Goal: Task Accomplishment & Management: Complete application form

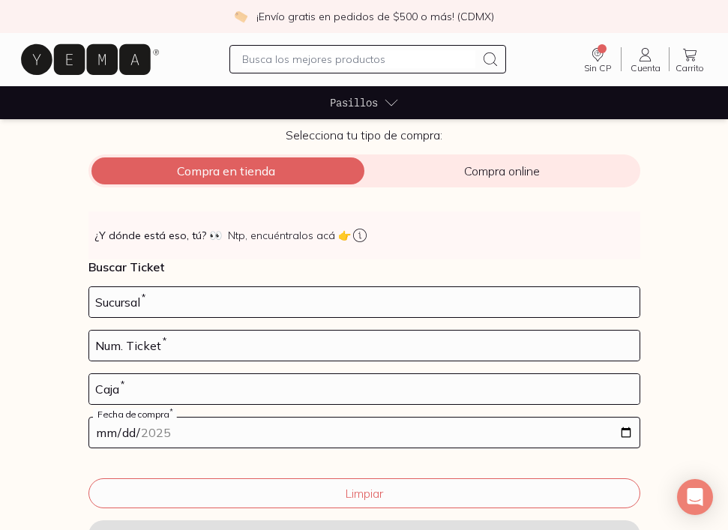
click at [179, 308] on input "number" at bounding box center [364, 302] width 551 height 30
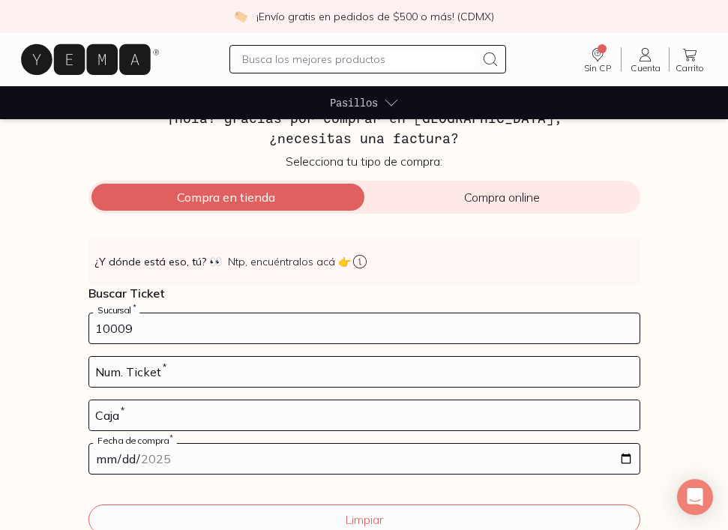
scroll to position [56, 0]
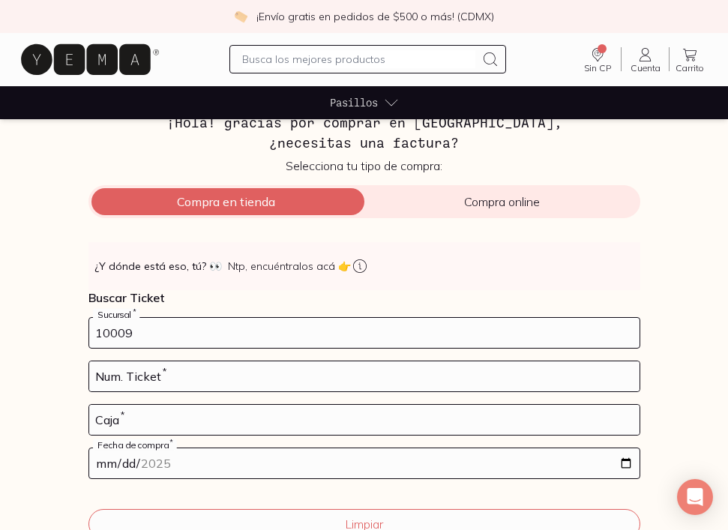
type input "10009"
click at [152, 376] on input "number" at bounding box center [364, 377] width 551 height 30
type input "59"
click at [151, 420] on input "number" at bounding box center [364, 420] width 551 height 30
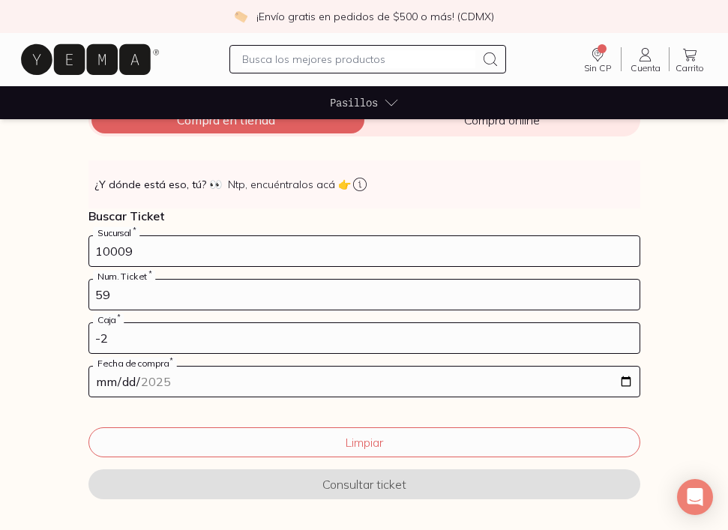
scroll to position [146, 0]
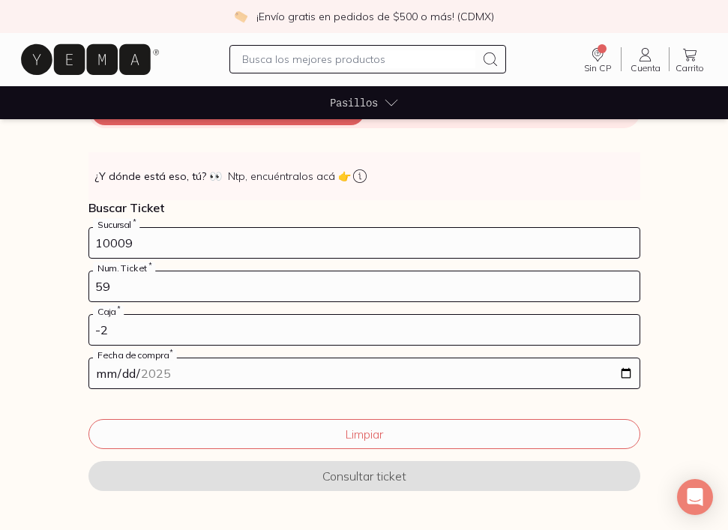
type input "-2"
click at [176, 374] on input "date" at bounding box center [364, 374] width 551 height 30
click at [620, 379] on input "date" at bounding box center [364, 374] width 551 height 30
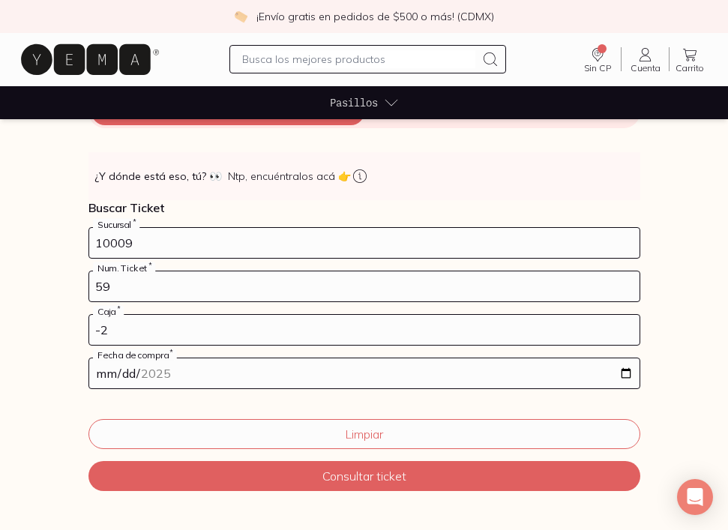
type input "[DATE]"
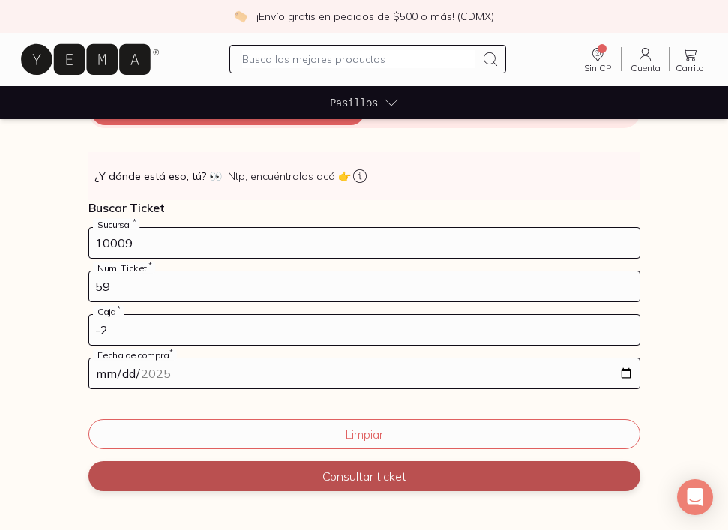
click at [374, 483] on button "Consultar ticket" at bounding box center [365, 476] width 552 height 30
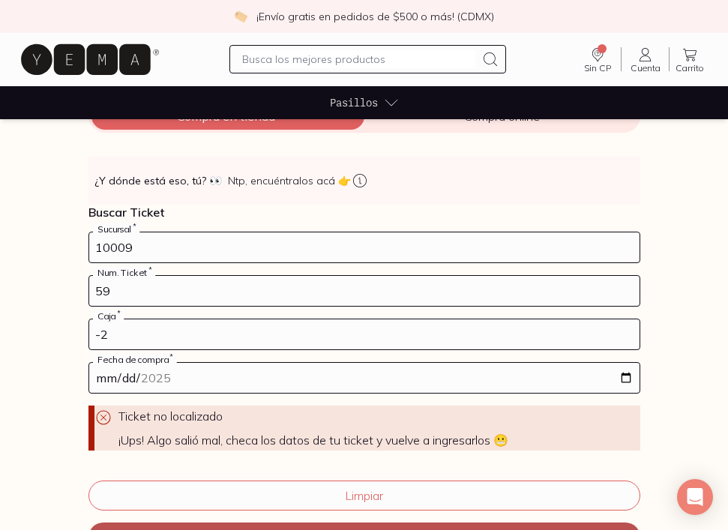
scroll to position [143, 0]
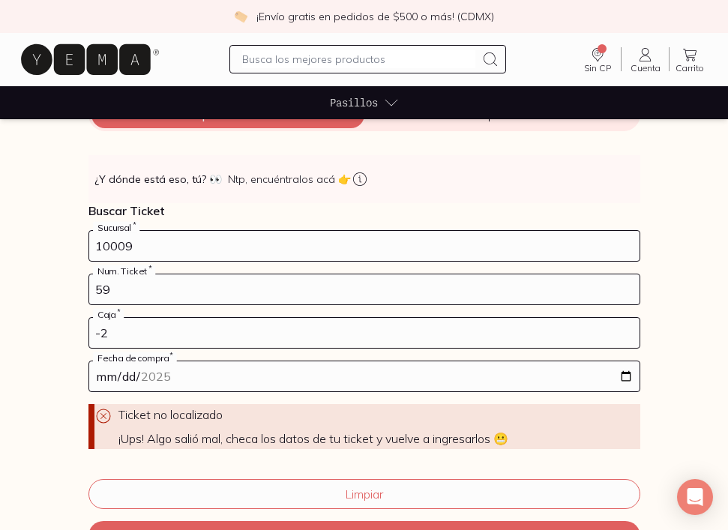
click at [100, 335] on input "-2" at bounding box center [364, 333] width 551 height 30
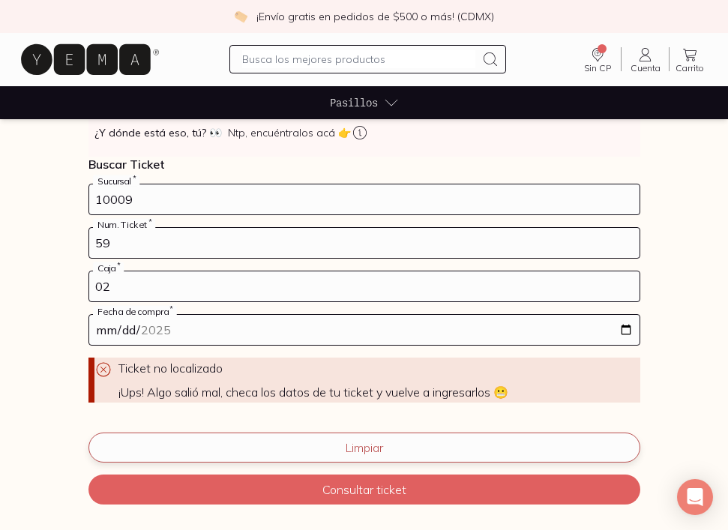
scroll to position [218, 0]
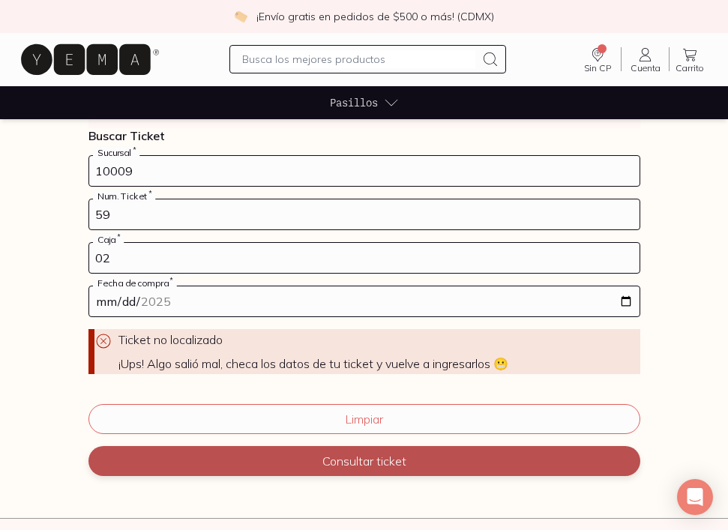
type input "02"
click at [374, 462] on button "Consultar ticket" at bounding box center [365, 461] width 552 height 30
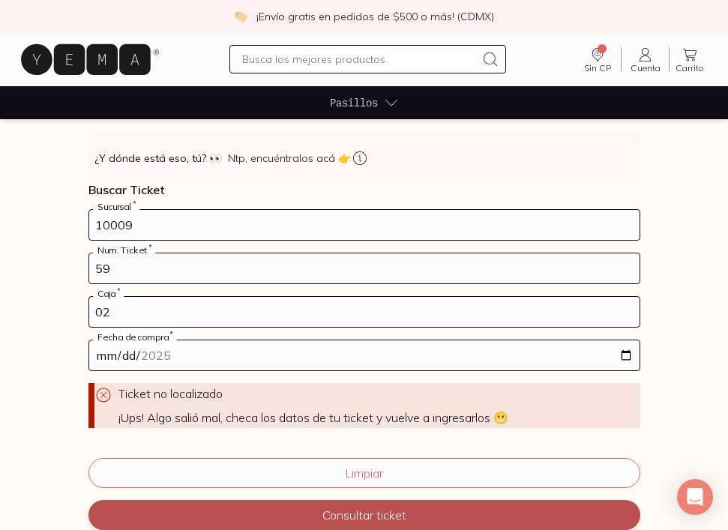
scroll to position [166, 0]
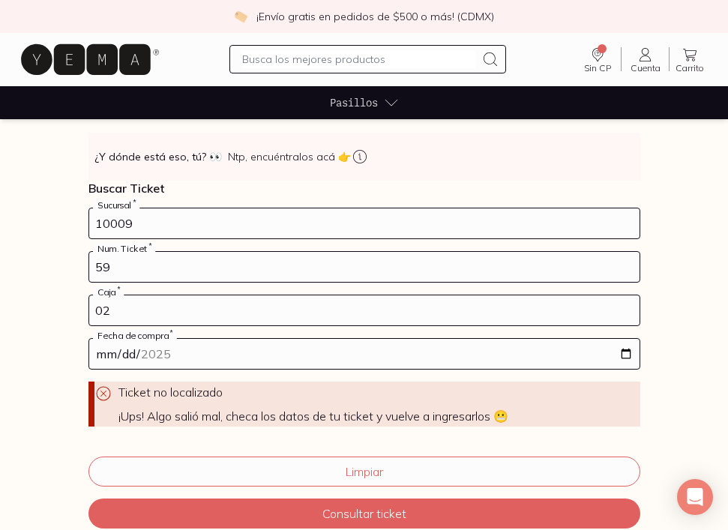
click at [177, 224] on input "10009" at bounding box center [364, 224] width 551 height 30
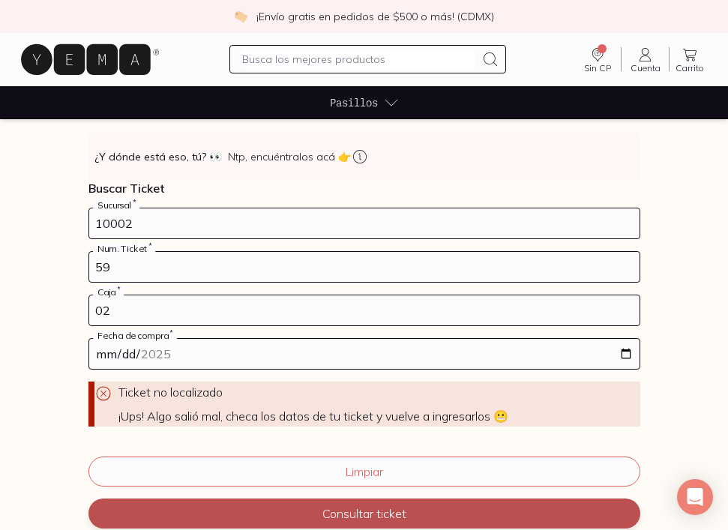
type input "10002"
click at [332, 520] on button "Consultar ticket" at bounding box center [365, 514] width 552 height 30
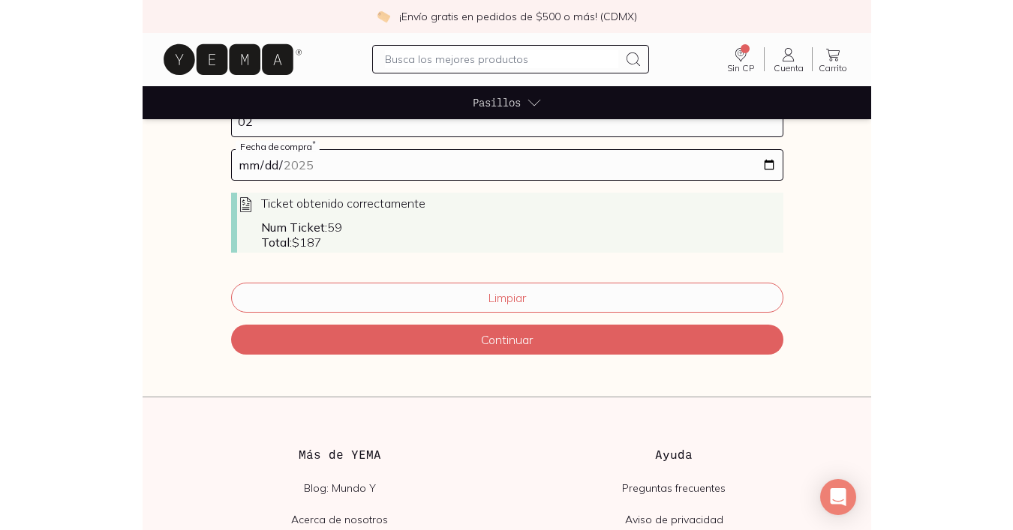
scroll to position [390, 0]
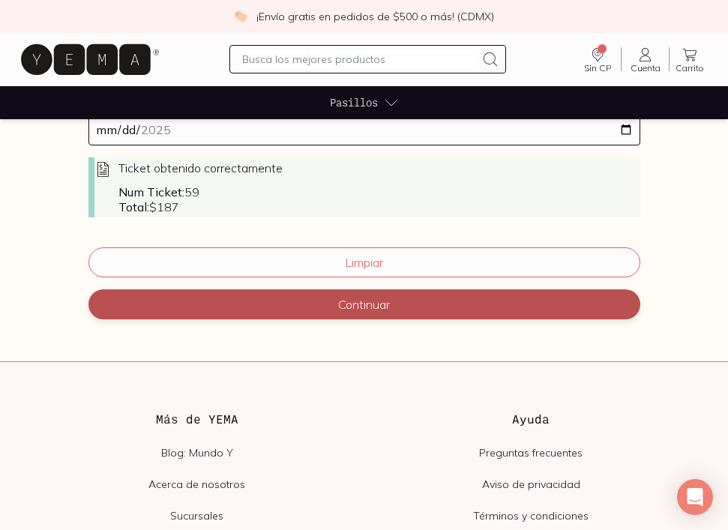
click at [369, 308] on button "Continuar" at bounding box center [365, 305] width 552 height 30
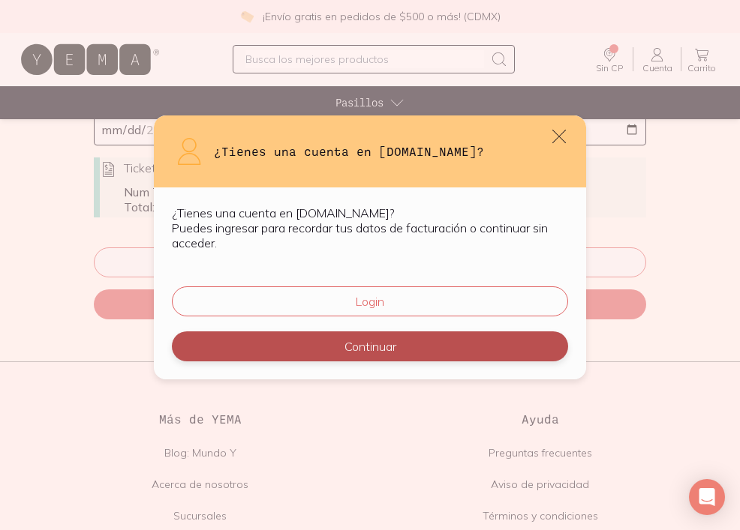
click at [382, 349] on button "Continuar" at bounding box center [370, 347] width 396 height 30
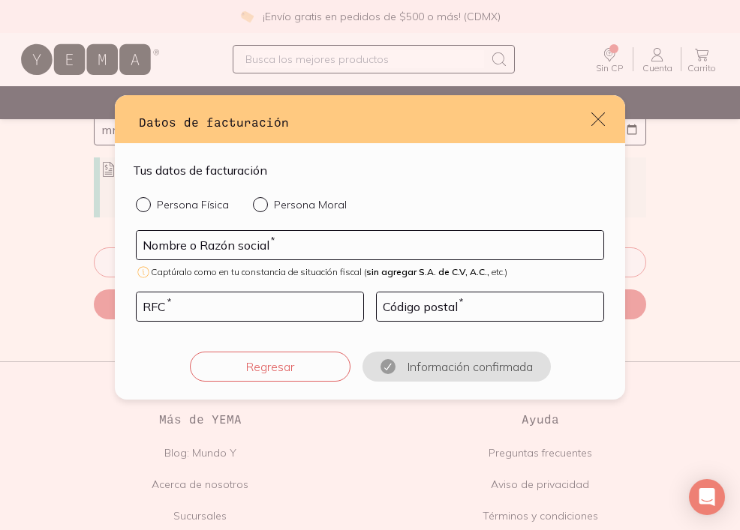
click at [261, 199] on div "default" at bounding box center [263, 204] width 21 height 15
click at [261, 199] on input "Persona Moral" at bounding box center [259, 203] width 12 height 12
radio input "true"
click at [245, 230] on div "Nombre o Razón social *" at bounding box center [370, 245] width 468 height 30
drag, startPoint x: 194, startPoint y: 243, endPoint x: 109, endPoint y: 241, distance: 84.8
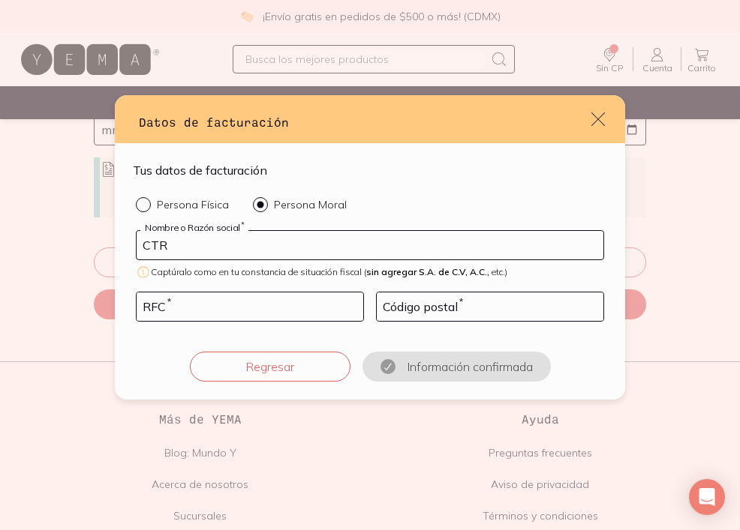
click at [109, 242] on div "Datos de facturación Tus datos de facturación Persona Física Persona Moral CTR …" at bounding box center [370, 265] width 740 height 530
paste input "1202229W3"
type input "CTR1202229W3"
drag, startPoint x: 164, startPoint y: 308, endPoint x: 94, endPoint y: 297, distance: 70.7
click at [94, 297] on div "Datos de facturación Tus datos de facturación Persona Física Persona Moral CTR1…" at bounding box center [370, 265] width 740 height 530
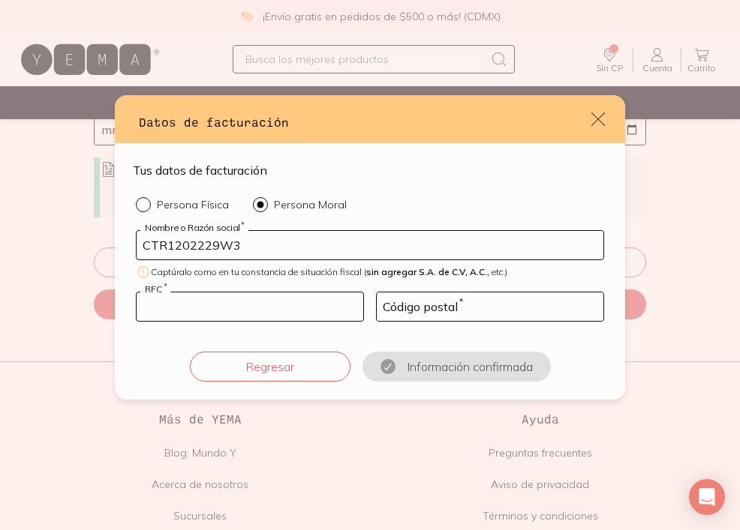
paste input "CTR1202229W3"
type input "CTR1202229W3"
click at [18, 205] on div "Datos de facturación Tus datos de facturación Persona Física Persona Moral CTR1…" at bounding box center [370, 265] width 740 height 530
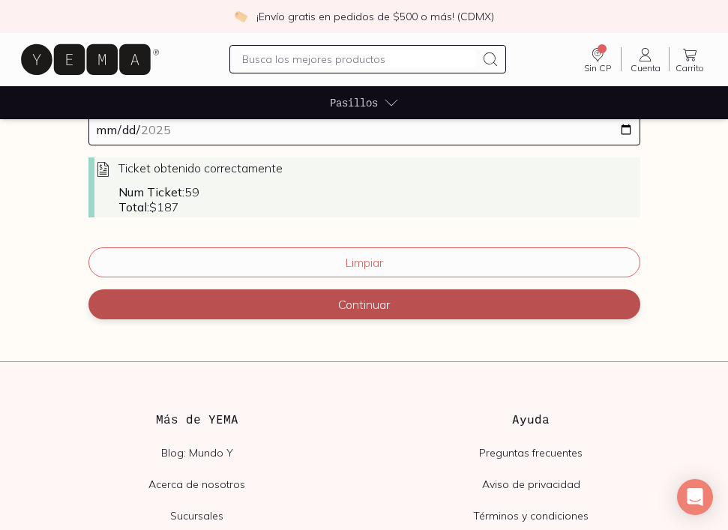
click at [275, 299] on button "Continuar" at bounding box center [365, 305] width 552 height 30
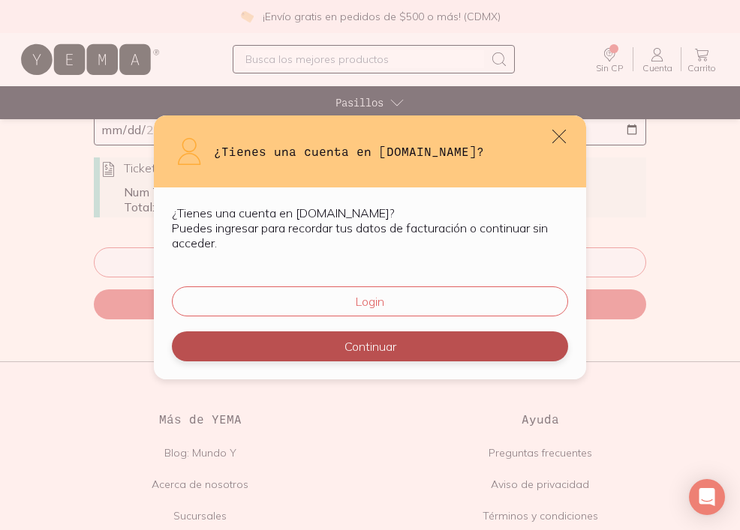
click at [345, 354] on button "Continuar" at bounding box center [370, 347] width 396 height 30
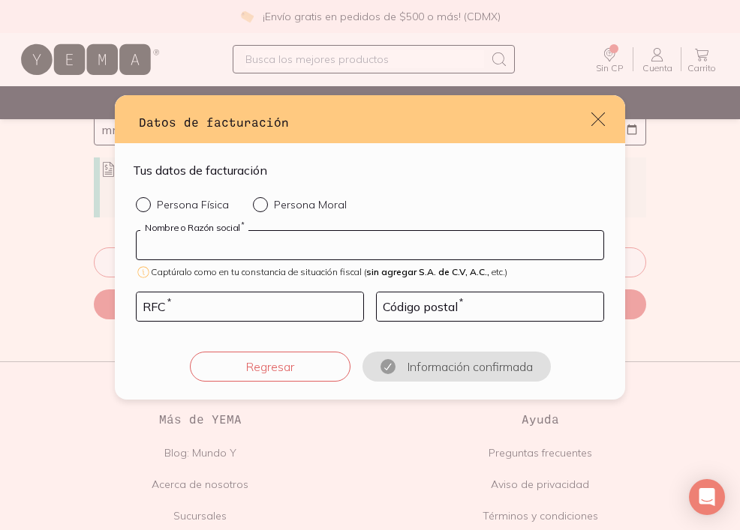
drag, startPoint x: 284, startPoint y: 250, endPoint x: 128, endPoint y: 200, distance: 163.7
click at [128, 200] on div "Tus datos de facturación Persona Física Persona Moral Nombre o Razón social * C…" at bounding box center [370, 271] width 510 height 257
type input "COLOURS TRADEMARKS"
click at [185, 311] on input "default" at bounding box center [250, 307] width 227 height 29
paste input "CTR1202229W3"
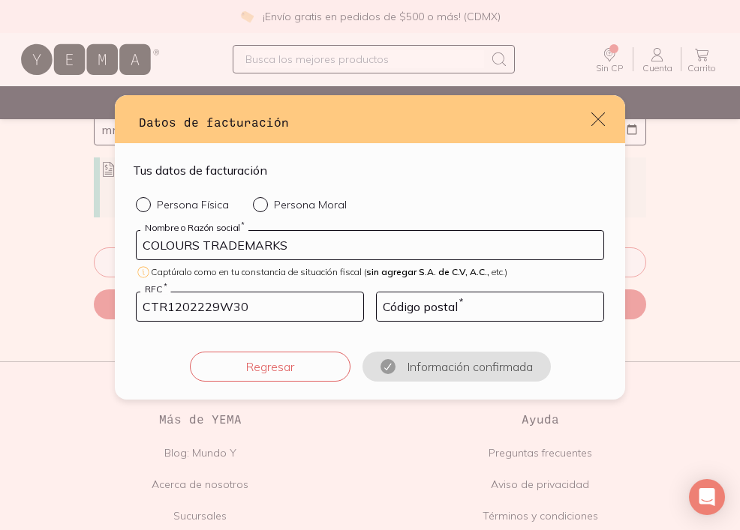
type input "CTR1202229W3"
click at [486, 304] on input "default" at bounding box center [490, 307] width 227 height 29
type input "06700"
click at [502, 323] on div "Persona Física Persona Moral COLOURS TRADEMARKS Nombre o Razón social * Captúra…" at bounding box center [370, 289] width 474 height 185
click at [266, 206] on div "default" at bounding box center [263, 204] width 21 height 15
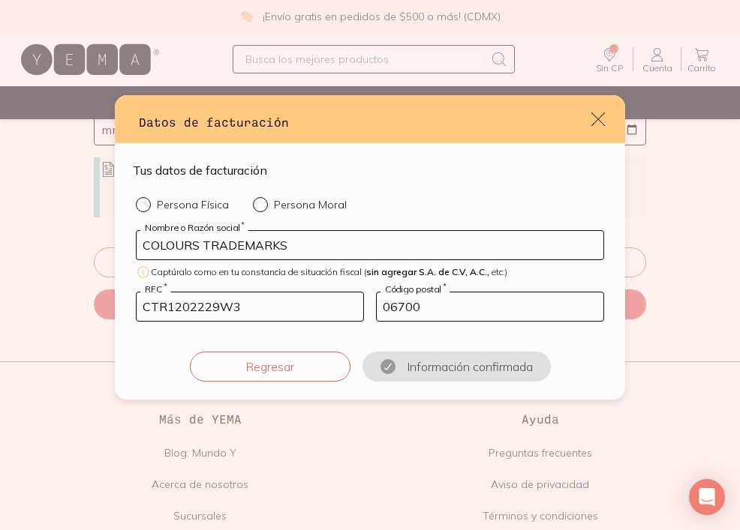
click at [265, 206] on input "Persona Moral" at bounding box center [259, 203] width 12 height 12
radio input "true"
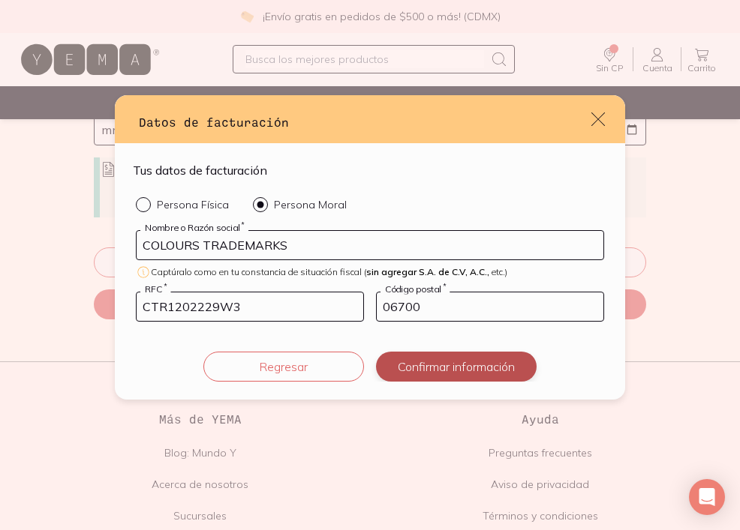
click at [443, 371] on button "Confirmar información" at bounding box center [456, 367] width 161 height 30
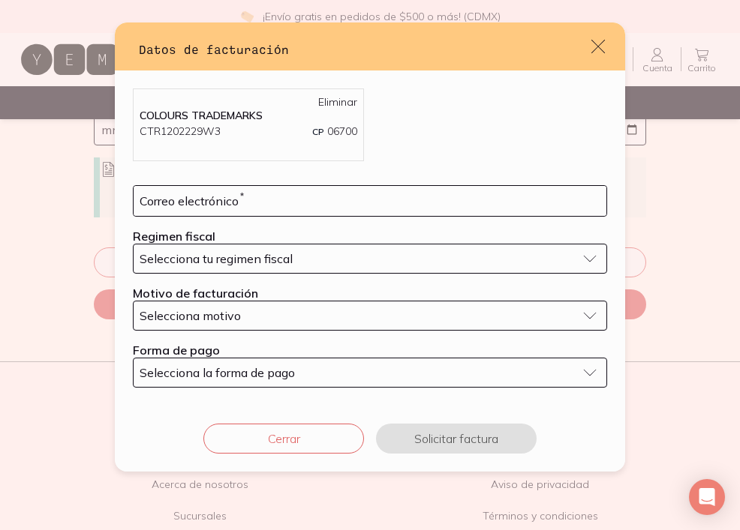
drag, startPoint x: 443, startPoint y: 371, endPoint x: 292, endPoint y: 199, distance: 229.1
click at [442, 371] on div "Selecciona la forma de pago" at bounding box center [358, 372] width 437 height 15
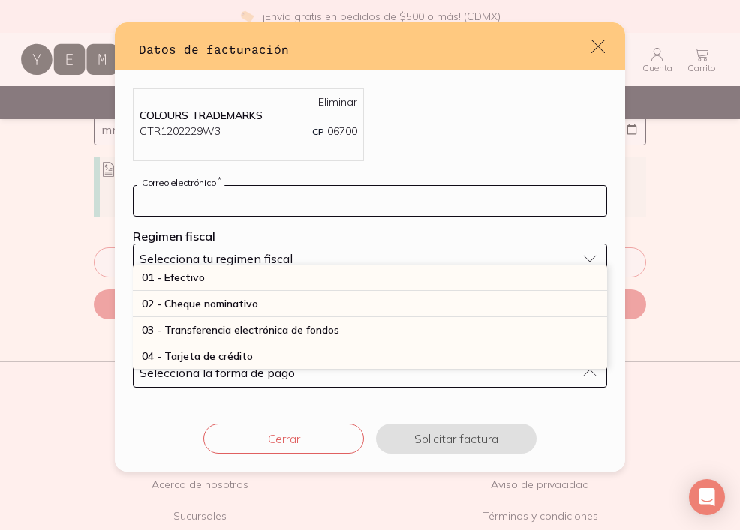
click at [302, 212] on input "default" at bounding box center [370, 201] width 473 height 30
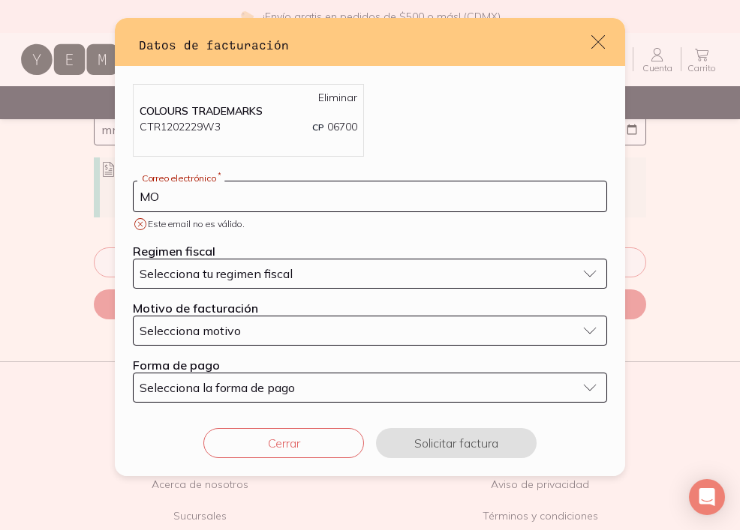
type input "M"
drag, startPoint x: 204, startPoint y: 203, endPoint x: 140, endPoint y: 194, distance: 65.1
click at [140, 194] on input "[PERSON_NAME]" at bounding box center [370, 197] width 473 height 30
type input "[EMAIL_ADDRESS][DOMAIN_NAME]"
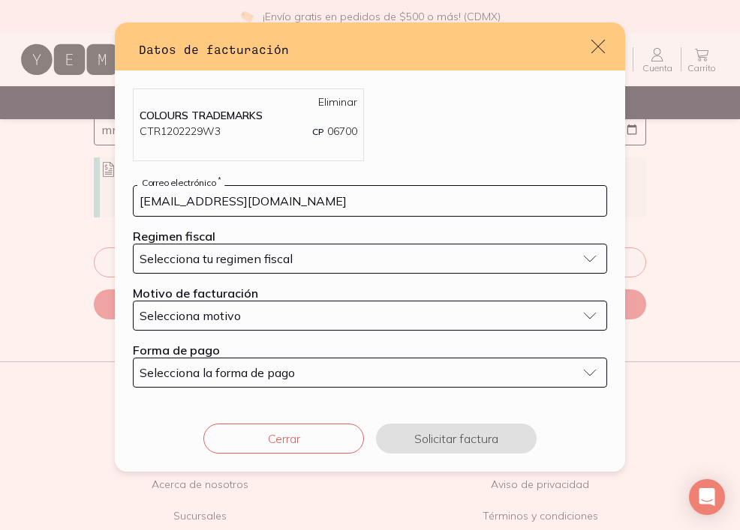
click at [170, 256] on span "Selecciona tu regimen fiscal" at bounding box center [216, 258] width 153 height 15
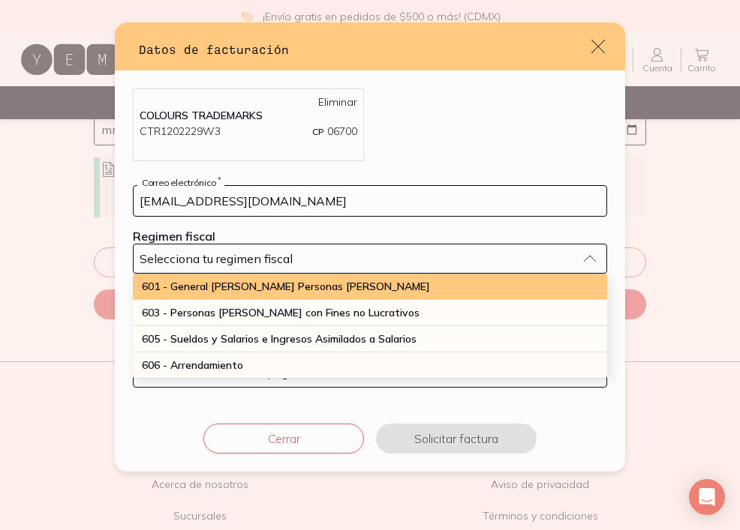
click at [208, 290] on span "601 - General [PERSON_NAME] Personas [PERSON_NAME]" at bounding box center [286, 287] width 288 height 14
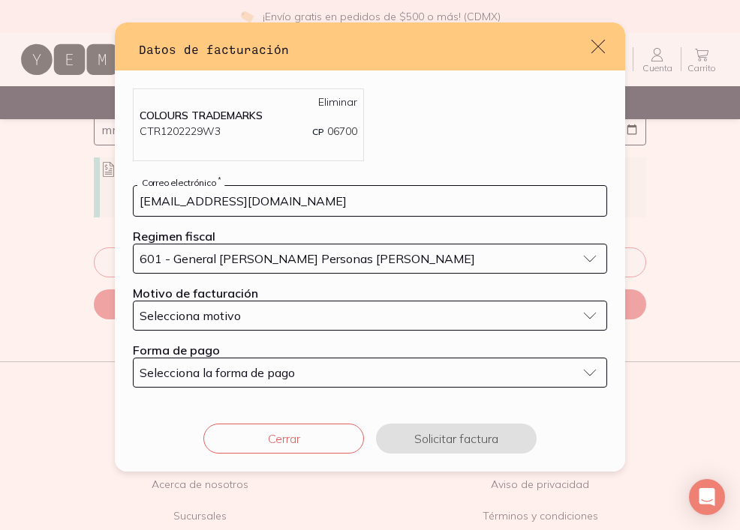
click at [208, 314] on span "Selecciona motivo" at bounding box center [190, 315] width 101 height 15
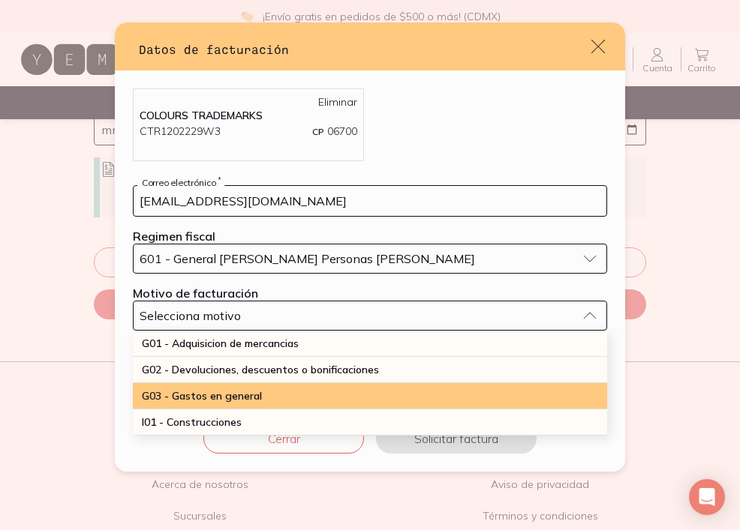
click at [200, 397] on span "G03 - Gastos en general" at bounding box center [202, 396] width 120 height 14
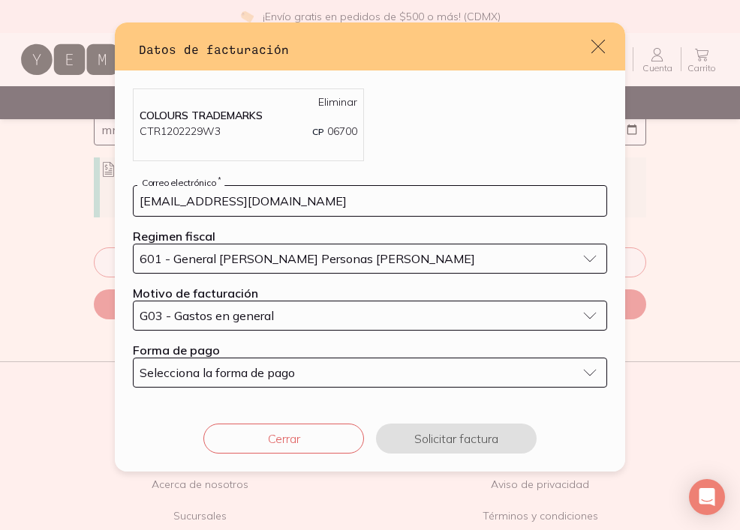
click at [196, 362] on button "Selecciona la forma de pago" at bounding box center [370, 373] width 474 height 30
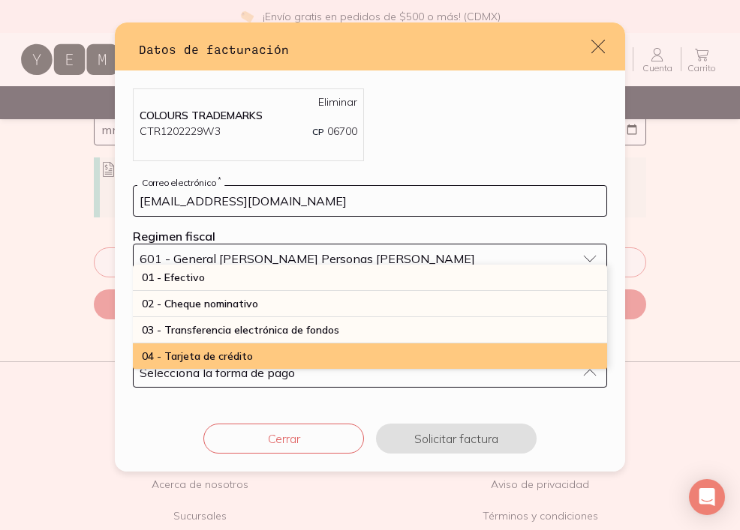
click at [197, 359] on span "04 - Tarjeta de crédito" at bounding box center [197, 357] width 111 height 14
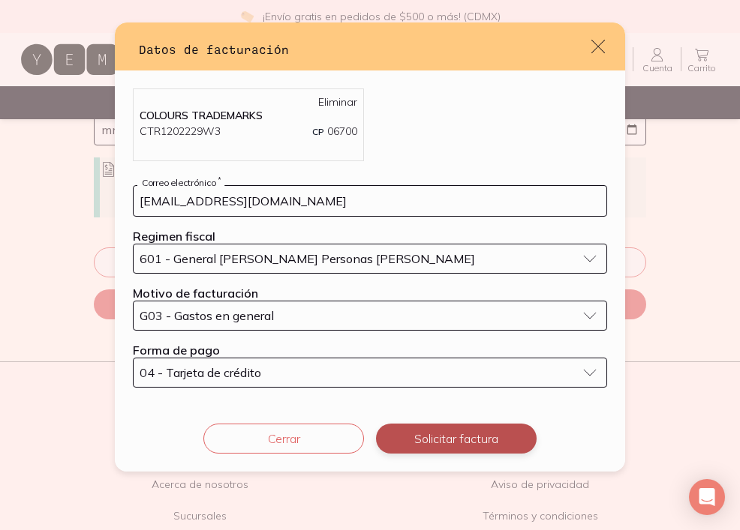
click at [454, 433] on button "Solicitar factura" at bounding box center [456, 439] width 161 height 30
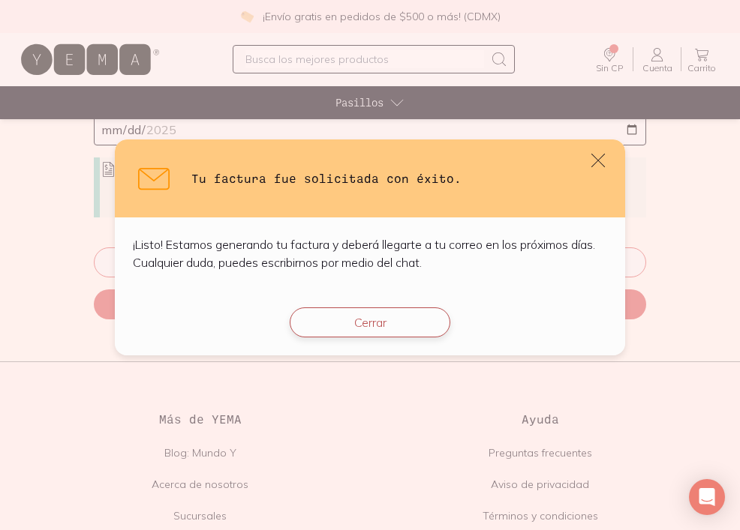
click at [356, 317] on button "Cerrar" at bounding box center [370, 323] width 161 height 30
